Goal: Information Seeking & Learning: Learn about a topic

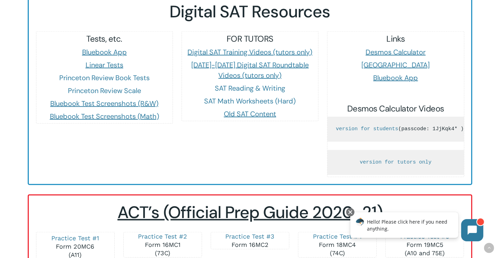
scroll to position [832, 0]
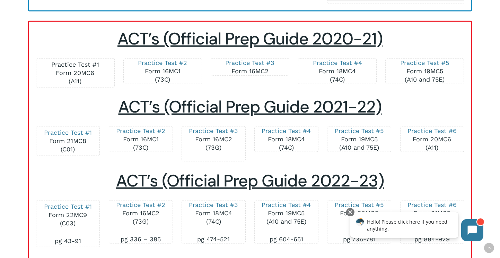
click at [95, 62] on link "Practice Test #1" at bounding box center [75, 64] width 48 height 7
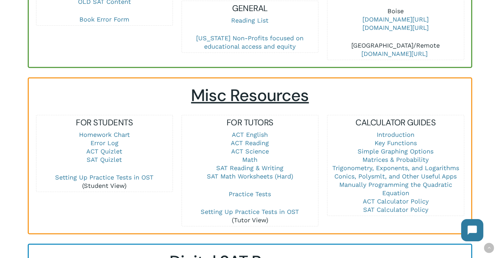
scroll to position [451, 0]
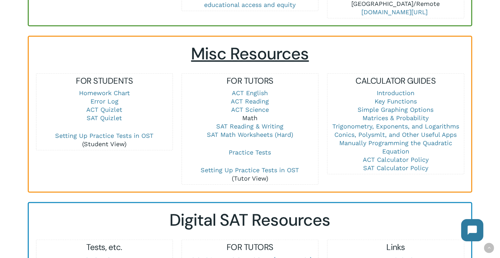
click at [251, 114] on link "Math" at bounding box center [250, 117] width 15 height 7
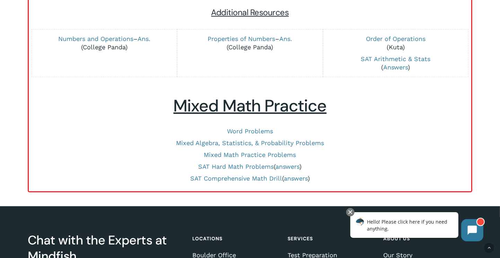
scroll to position [139, 0]
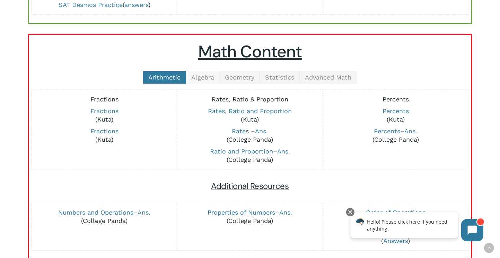
click at [194, 73] on span "Algebra" at bounding box center [202, 76] width 23 height 7
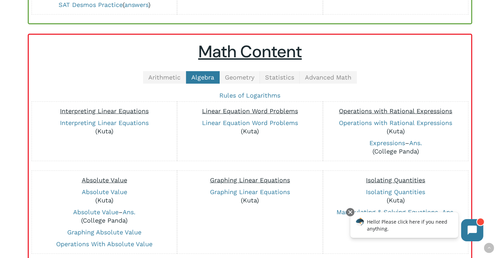
click at [242, 78] on span "Geometry" at bounding box center [239, 76] width 29 height 7
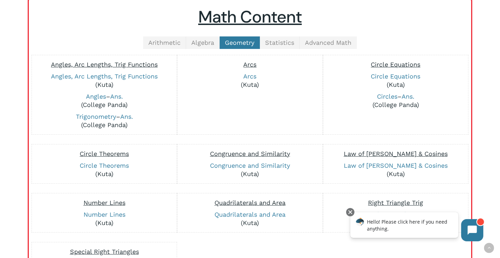
scroll to position [104, 0]
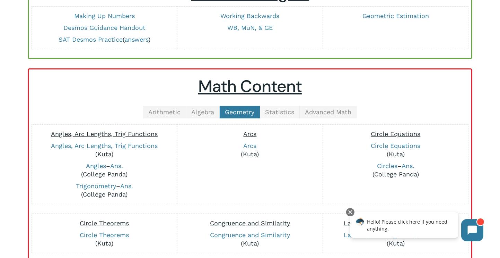
click at [281, 111] on span "Statistics" at bounding box center [279, 111] width 29 height 7
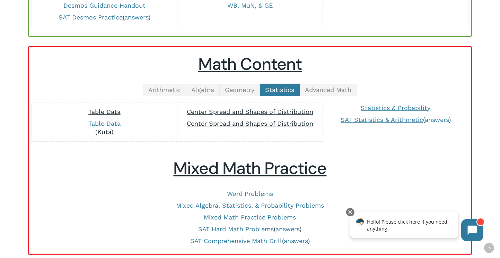
scroll to position [139, 0]
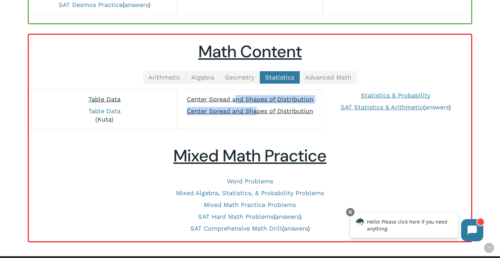
drag, startPoint x: 238, startPoint y: 97, endPoint x: 256, endPoint y: 118, distance: 27.3
click at [256, 116] on div "Center Spread and Shapes of Distribution Center Spread and Shapes of Distributi…" at bounding box center [250, 109] width 138 height 32
click at [256, 119] on div "Center Spread and Shapes of Distribution Center Spread and Shapes of Distributi…" at bounding box center [250, 109] width 138 height 32
click at [362, 116] on div "Statistics & Probability SAT Statistics & Arithmetic ( answers )" at bounding box center [395, 109] width 137 height 40
click at [330, 73] on span "Advanced Math" at bounding box center [328, 76] width 46 height 7
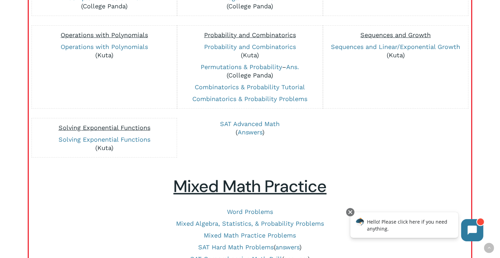
scroll to position [243, 0]
